Goal: Task Accomplishment & Management: Manage account settings

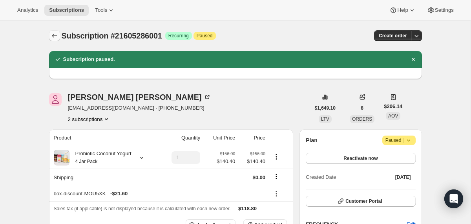
click at [56, 35] on icon "Subscriptions" at bounding box center [55, 36] width 8 height 8
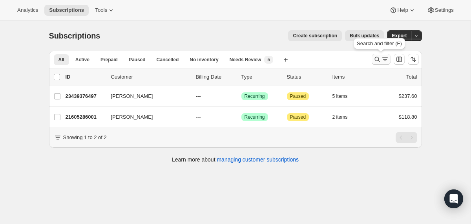
click at [377, 57] on icon "Search and filter results" at bounding box center [377, 59] width 8 height 8
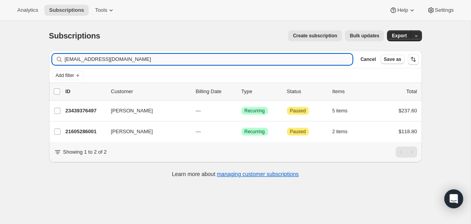
click at [264, 57] on input "[EMAIL_ADDRESS][DOMAIN_NAME]" at bounding box center [209, 59] width 288 height 11
click at [109, 57] on input "[EMAIL_ADDRESS][DOMAIN_NAME]" at bounding box center [202, 59] width 274 height 11
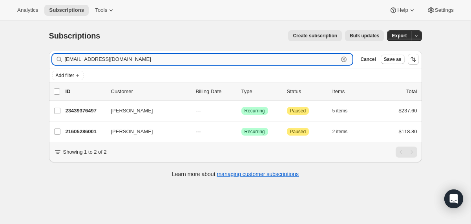
click at [109, 57] on input "[EMAIL_ADDRESS][DOMAIN_NAME]" at bounding box center [202, 59] width 274 height 11
paste input "[PERSON_NAME].[PERSON_NAME]@cbfabs"
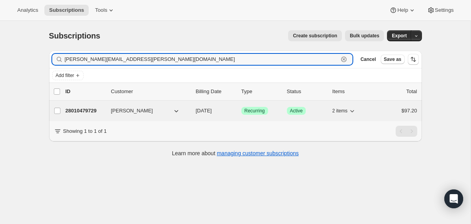
type input "[PERSON_NAME][EMAIL_ADDRESS][PERSON_NAME][DOMAIN_NAME]"
click at [193, 109] on div "28010479729 [PERSON_NAME] [DATE] Success Recurring Success Active 2 items $97.20" at bounding box center [242, 110] width 352 height 11
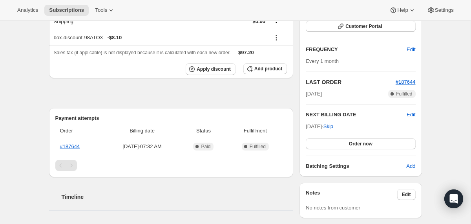
scroll to position [122, 0]
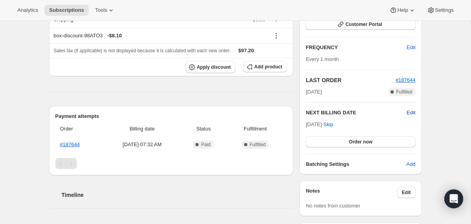
click at [409, 113] on span "Edit" at bounding box center [411, 113] width 9 height 8
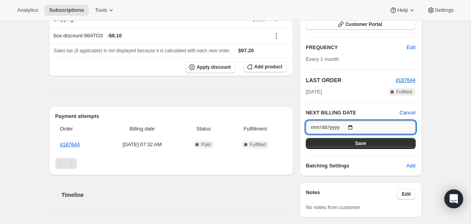
click at [354, 126] on input "[DATE]" at bounding box center [361, 127] width 110 height 13
type input "[DATE]"
click at [338, 145] on button "Save" at bounding box center [361, 143] width 110 height 11
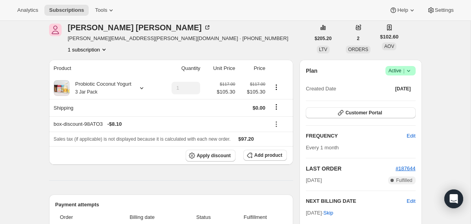
scroll to position [0, 0]
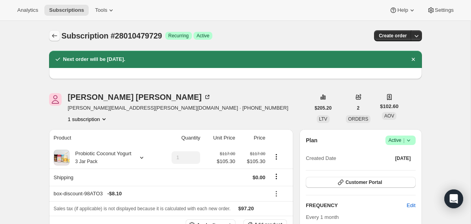
click at [54, 33] on icon "Subscriptions" at bounding box center [55, 36] width 8 height 8
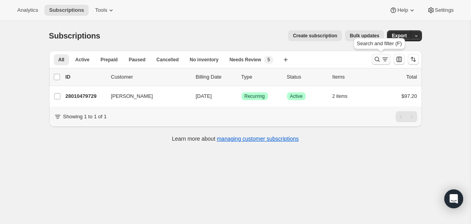
click at [374, 59] on icon "Search and filter results" at bounding box center [377, 59] width 8 height 8
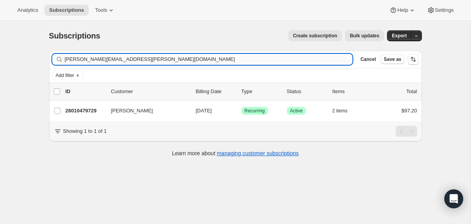
click at [310, 63] on input "[PERSON_NAME][EMAIL_ADDRESS][PERSON_NAME][DOMAIN_NAME]" at bounding box center [209, 59] width 288 height 11
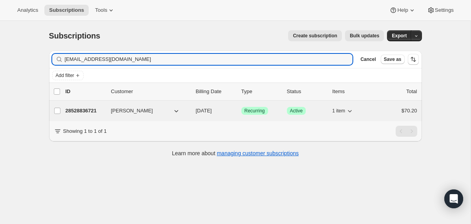
type input "[EMAIL_ADDRESS][DOMAIN_NAME]"
click at [198, 109] on span "[DATE]" at bounding box center [204, 111] width 16 height 6
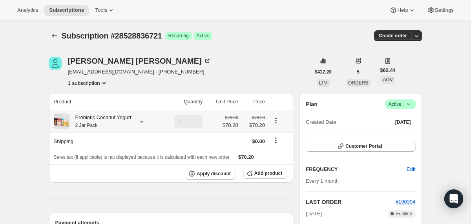
click at [132, 122] on div "Probiotic Coconut Yogurt 2 Jar Pack" at bounding box center [101, 121] width 62 height 16
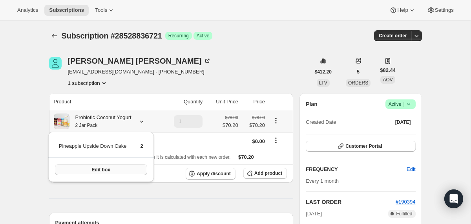
click at [125, 166] on button "Edit box" at bounding box center [101, 169] width 92 height 11
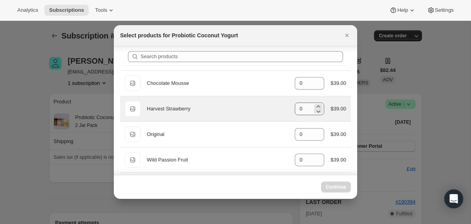
scroll to position [10, 0]
click at [316, 103] on icon ":r41o:" at bounding box center [319, 105] width 8 height 8
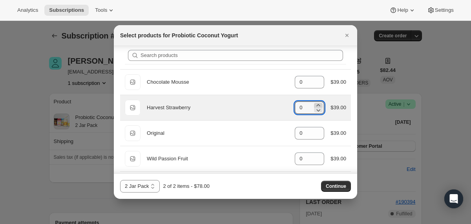
click at [316, 103] on icon ":r41o:" at bounding box center [319, 105] width 8 height 8
type input "1"
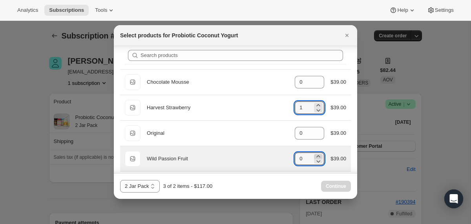
click at [317, 155] on icon ":r41o:" at bounding box center [319, 156] width 4 height 2
type input "1"
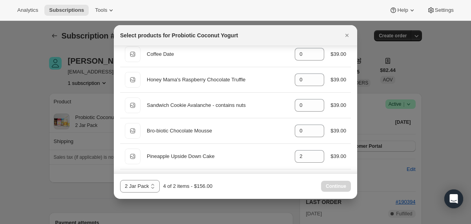
scroll to position [511, 0]
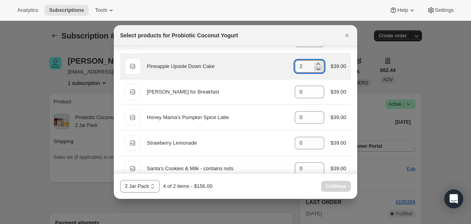
click at [318, 69] on icon ":r41o:" at bounding box center [319, 69] width 8 height 8
type input "0"
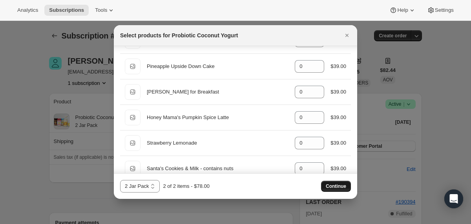
click at [328, 185] on span "Continue" at bounding box center [336, 186] width 20 height 6
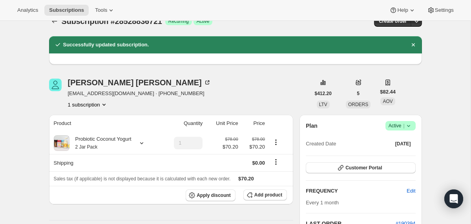
scroll to position [0, 0]
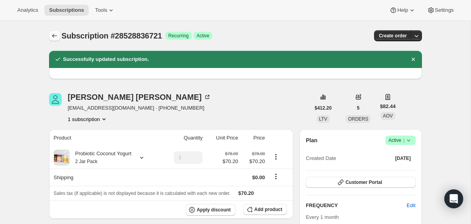
click at [55, 34] on icon "Subscriptions" at bounding box center [55, 36] width 8 height 8
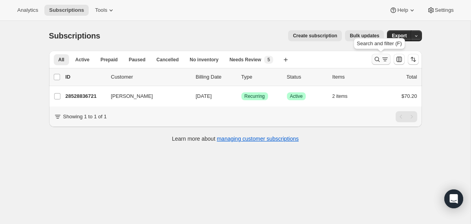
click at [378, 60] on icon "Search and filter results" at bounding box center [377, 59] width 8 height 8
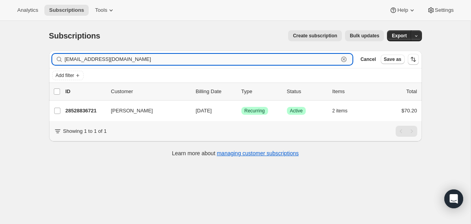
click at [265, 60] on input "[EMAIL_ADDRESS][DOMAIN_NAME]" at bounding box center [202, 59] width 274 height 11
paste input "sydneyadixon@g"
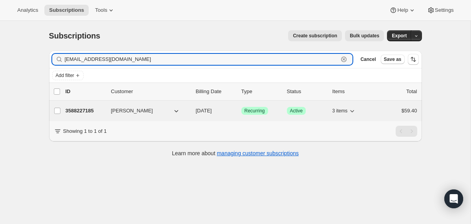
type input "[EMAIL_ADDRESS][DOMAIN_NAME]"
click at [195, 109] on div "3588227185 [PERSON_NAME] [DATE] Success Recurring Success Active 3 items $59.40" at bounding box center [242, 110] width 352 height 11
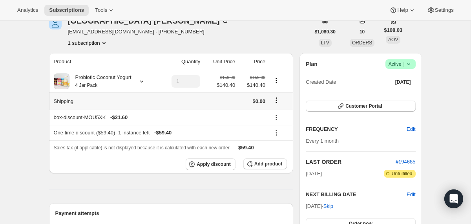
scroll to position [40, 0]
click at [278, 133] on icon at bounding box center [277, 132] width 8 height 8
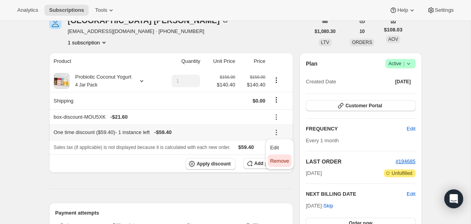
click at [275, 162] on span "Remove" at bounding box center [279, 161] width 19 height 6
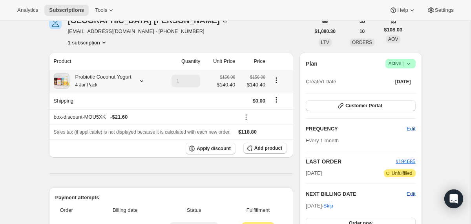
scroll to position [0, 0]
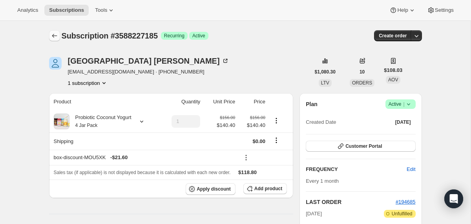
click at [51, 34] on icon "Subscriptions" at bounding box center [55, 36] width 8 height 8
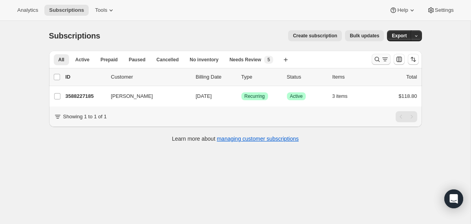
click at [377, 58] on icon "Search and filter results" at bounding box center [377, 59] width 8 height 8
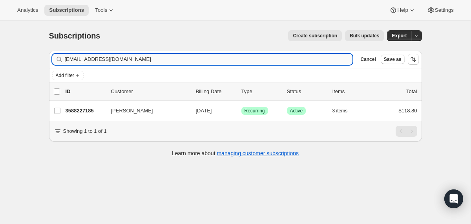
click at [285, 60] on input "[EMAIL_ADDRESS][DOMAIN_NAME]" at bounding box center [209, 59] width 288 height 11
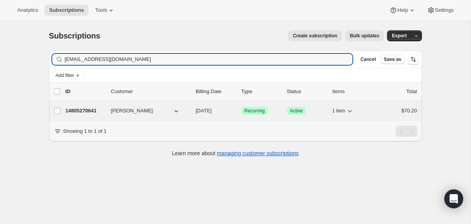
type input "[EMAIL_ADDRESS][DOMAIN_NAME]"
click at [193, 113] on div "14805270641 [PERSON_NAME] [DATE] Success Recurring Success Active 1 item $70.20" at bounding box center [242, 110] width 352 height 11
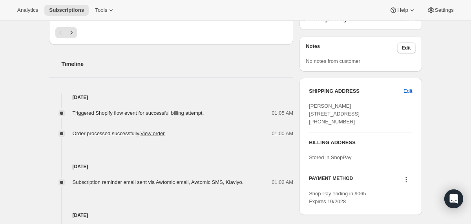
scroll to position [263, 0]
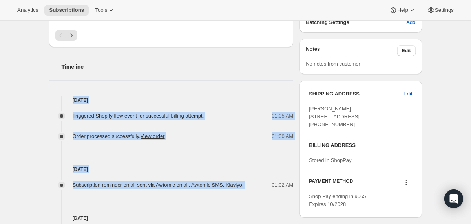
drag, startPoint x: 262, startPoint y: 184, endPoint x: 199, endPoint y: 81, distance: 121.0
copy div "[DATE] Triggered Shopify flow event for successful billing attempt. 01:05 AM Or…"
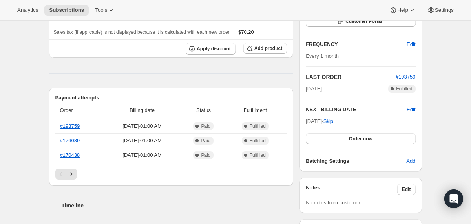
scroll to position [0, 0]
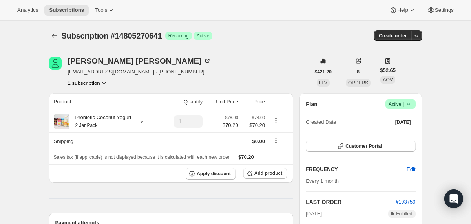
click at [409, 102] on icon at bounding box center [409, 104] width 8 height 8
click at [382, 133] on span "Cancel subscription" at bounding box center [397, 133] width 44 height 6
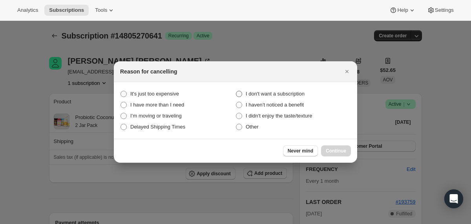
click at [294, 90] on span "I don't want a subscription" at bounding box center [275, 94] width 59 height 8
click at [236, 91] on subscription "I don't want a subscription" at bounding box center [236, 91] width 0 height 0
radio subscription "true"
click at [333, 148] on button "Continue" at bounding box center [336, 150] width 30 height 11
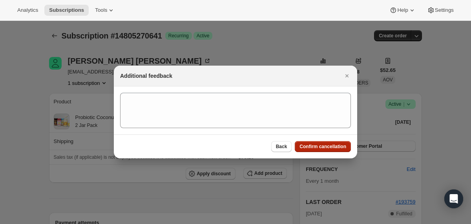
click at [333, 148] on span "Confirm cancellation" at bounding box center [323, 146] width 47 height 6
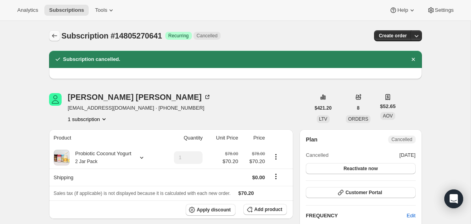
click at [52, 33] on icon "Subscriptions" at bounding box center [55, 36] width 8 height 8
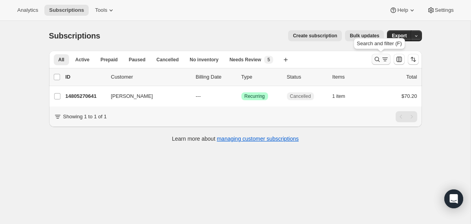
click at [377, 58] on icon "Search and filter results" at bounding box center [377, 59] width 8 height 8
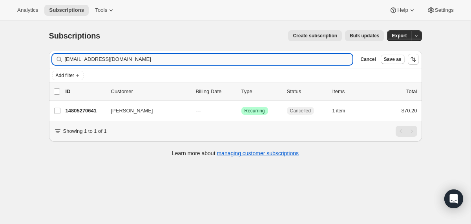
click at [285, 59] on input "[EMAIL_ADDRESS][DOMAIN_NAME]" at bounding box center [209, 59] width 288 height 11
click at [124, 62] on input "[PERSON_NAME][EMAIL_ADDRESS][DOMAIN_NAME]" at bounding box center [202, 59] width 274 height 11
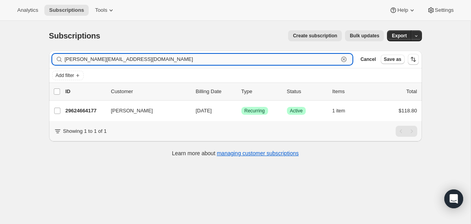
click at [124, 62] on input "[PERSON_NAME][EMAIL_ADDRESS][DOMAIN_NAME]" at bounding box center [202, 59] width 274 height 11
paste input "[EMAIL_ADDRESS]"
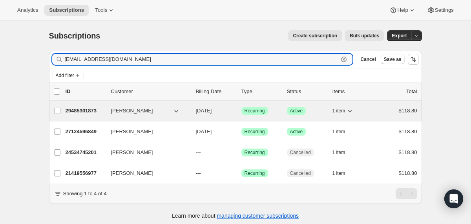
type input "[EMAIL_ADDRESS][DOMAIN_NAME]"
click at [190, 110] on div "29485301873 [PERSON_NAME] [DATE] Success Recurring Success Active 1 item $118.80" at bounding box center [242, 110] width 352 height 11
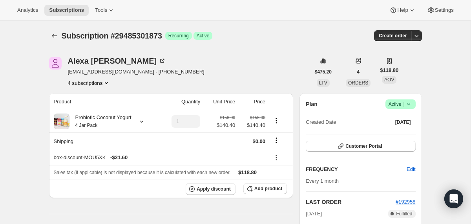
click at [404, 105] on span "|" at bounding box center [403, 104] width 1 height 6
click at [395, 135] on span "Cancel subscription" at bounding box center [397, 133] width 44 height 6
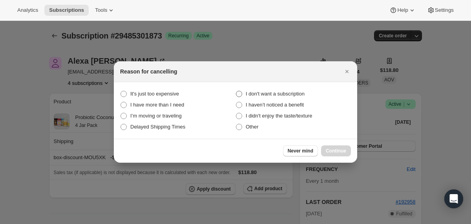
click at [305, 93] on span "I don't want a subscription" at bounding box center [275, 94] width 59 height 6
click at [236, 91] on subscription "I don't want a subscription" at bounding box center [236, 91] width 0 height 0
radio subscription "true"
click at [331, 150] on span "Continue" at bounding box center [336, 151] width 20 height 6
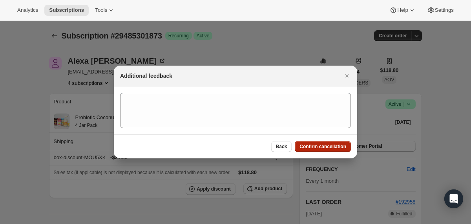
click at [331, 150] on button "Confirm cancellation" at bounding box center [323, 146] width 56 height 11
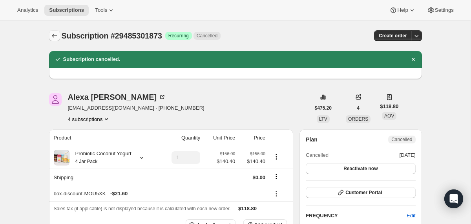
click at [55, 35] on icon "Subscriptions" at bounding box center [55, 36] width 8 height 8
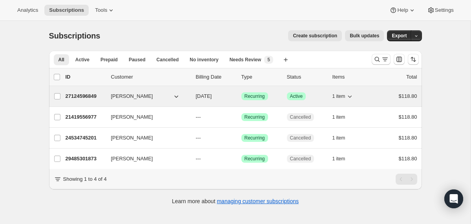
click at [192, 95] on div "27124596849 [PERSON_NAME] [DATE] Success Recurring Success Active 1 item $118.80" at bounding box center [242, 96] width 352 height 11
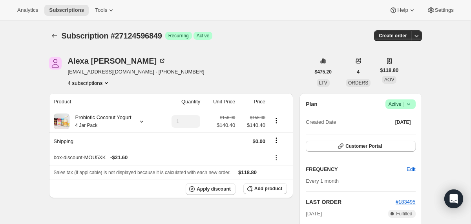
click at [410, 104] on icon at bounding box center [409, 104] width 8 height 8
click at [400, 128] on button "Cancel subscription" at bounding box center [397, 132] width 49 height 13
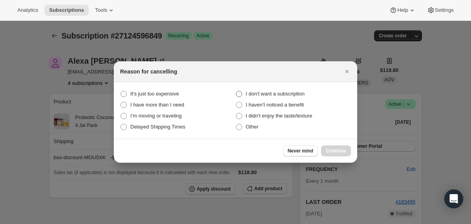
click at [305, 94] on span "I don't want a subscription" at bounding box center [275, 94] width 59 height 6
click at [236, 91] on subscription "I don't want a subscription" at bounding box center [236, 91] width 0 height 0
radio subscription "true"
click at [328, 147] on button "Continue" at bounding box center [336, 150] width 30 height 11
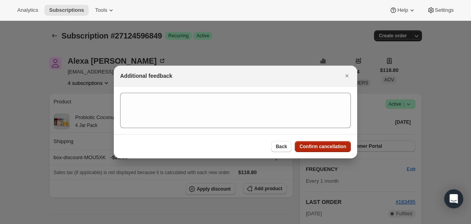
click at [328, 147] on span "Confirm cancellation" at bounding box center [323, 146] width 47 height 6
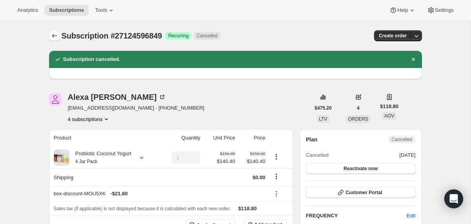
click at [53, 35] on icon "Subscriptions" at bounding box center [55, 36] width 8 height 8
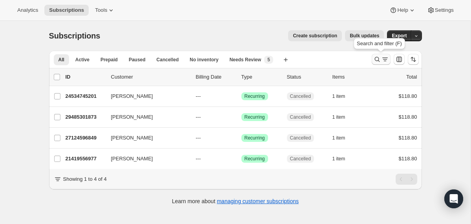
click at [375, 57] on icon "Search and filter results" at bounding box center [377, 59] width 8 height 8
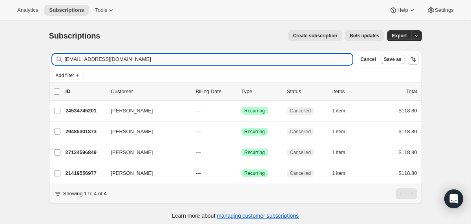
click at [253, 58] on input "[EMAIL_ADDRESS][DOMAIN_NAME]" at bounding box center [209, 59] width 288 height 11
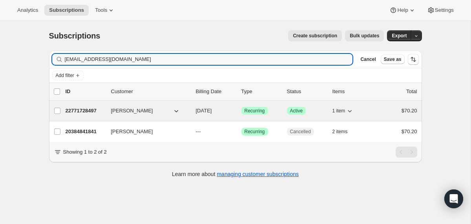
type input "[EMAIL_ADDRESS][DOMAIN_NAME]"
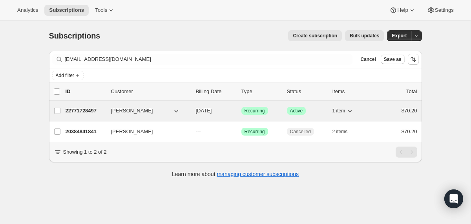
click at [194, 110] on div "22771728497 [PERSON_NAME] [DATE] Success Recurring Success Active 1 item $70.20" at bounding box center [242, 110] width 352 height 11
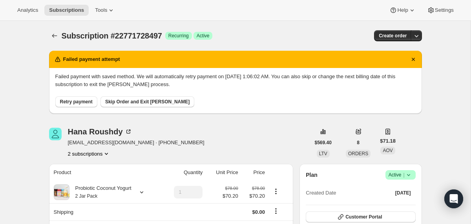
click at [407, 173] on icon at bounding box center [409, 175] width 8 height 8
click at [400, 201] on span "Cancel subscription" at bounding box center [397, 204] width 44 height 6
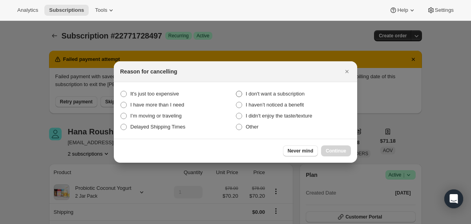
click at [288, 91] on span "I don't want a subscription" at bounding box center [275, 94] width 59 height 6
click at [236, 91] on subscription "I don't want a subscription" at bounding box center [236, 91] width 0 height 0
radio subscription "true"
click at [333, 152] on span "Continue" at bounding box center [336, 151] width 20 height 6
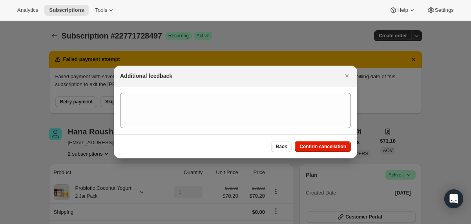
click at [326, 140] on div "Back Confirm cancellation" at bounding box center [235, 146] width 243 height 24
click at [328, 149] on span "Confirm cancellation" at bounding box center [323, 146] width 47 height 6
